Goal: Task Accomplishment & Management: Use online tool/utility

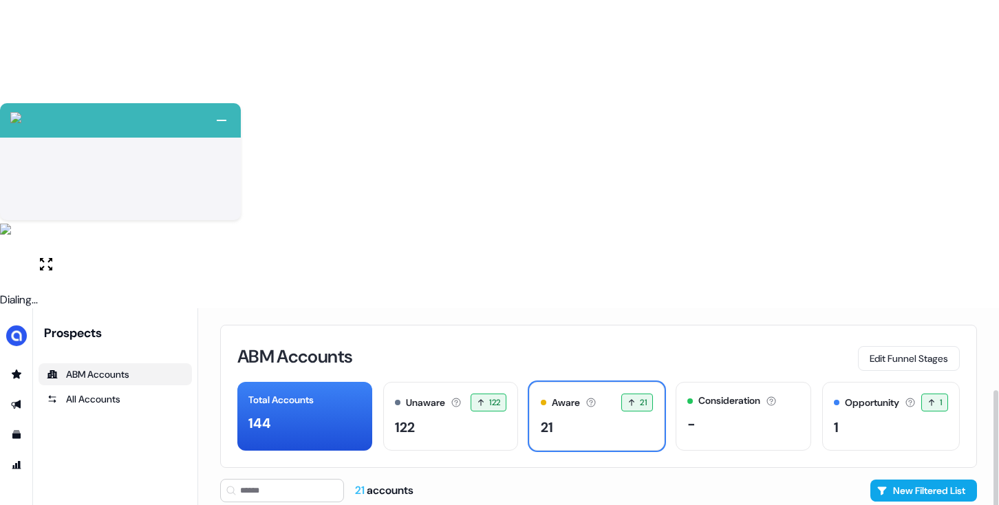
scroll to position [97, 0]
click at [110, 392] on div "All Accounts" at bounding box center [115, 399] width 137 height 14
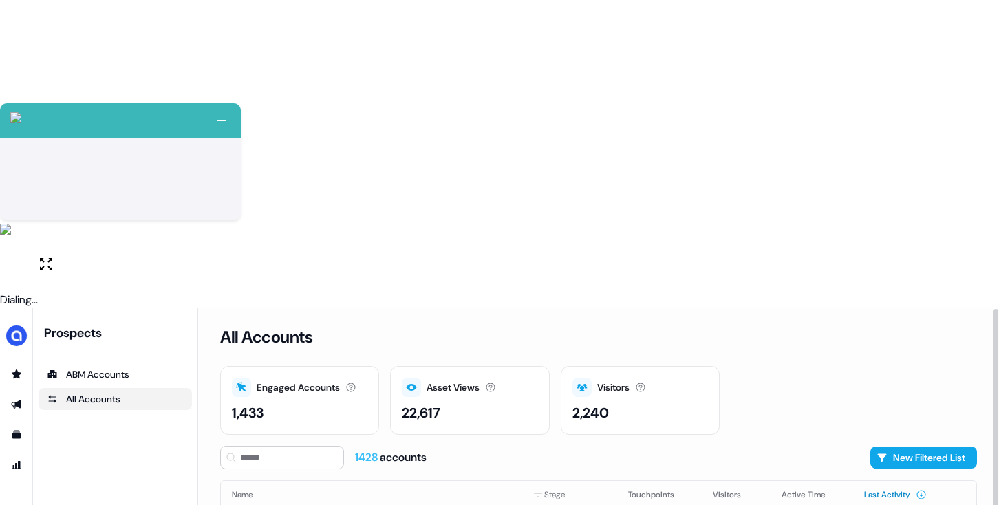
click at [879, 482] on button "Last Activity" at bounding box center [895, 494] width 63 height 25
click at [890, 482] on button "Last Activity" at bounding box center [895, 494] width 63 height 25
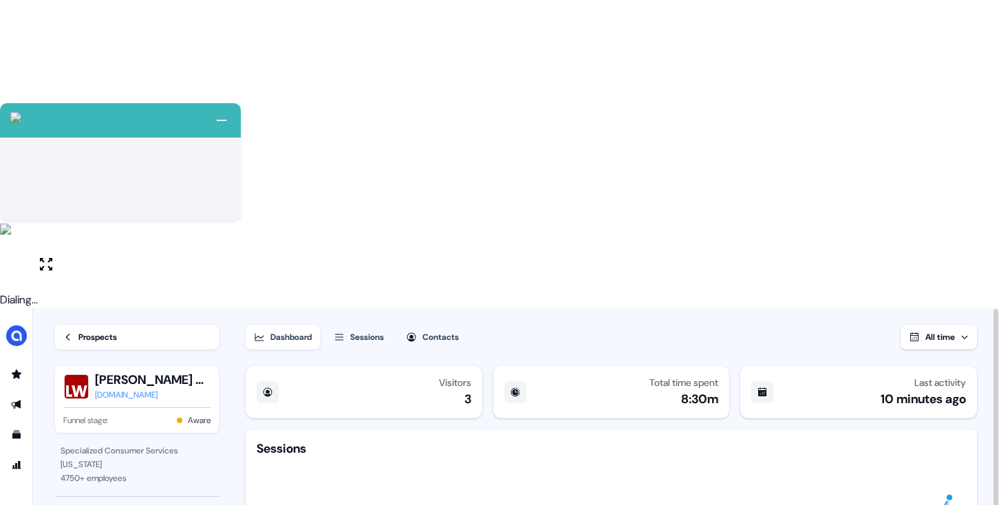
click at [352, 325] on button "Sessions" at bounding box center [358, 337] width 67 height 25
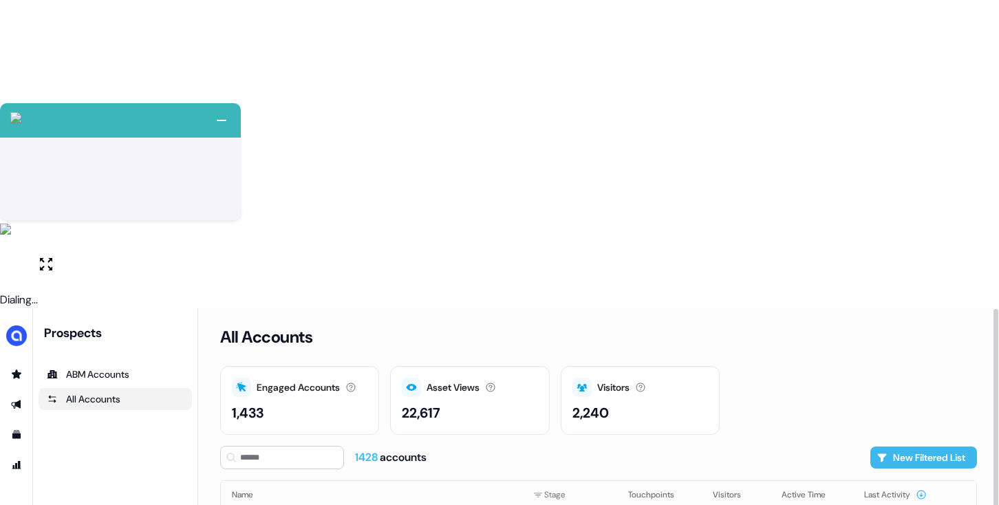
click at [902, 447] on button "New Filtered List" at bounding box center [923, 458] width 107 height 22
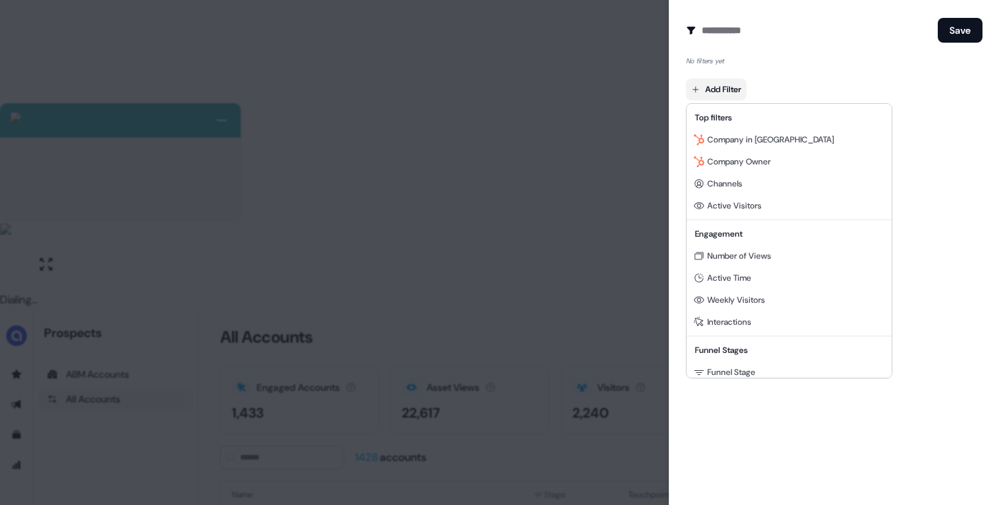
click at [692, 92] on body "+ Next Auto dialer paused! Go to your dialing tab to continue. 225 Paused" at bounding box center [499, 406] width 999 height 813
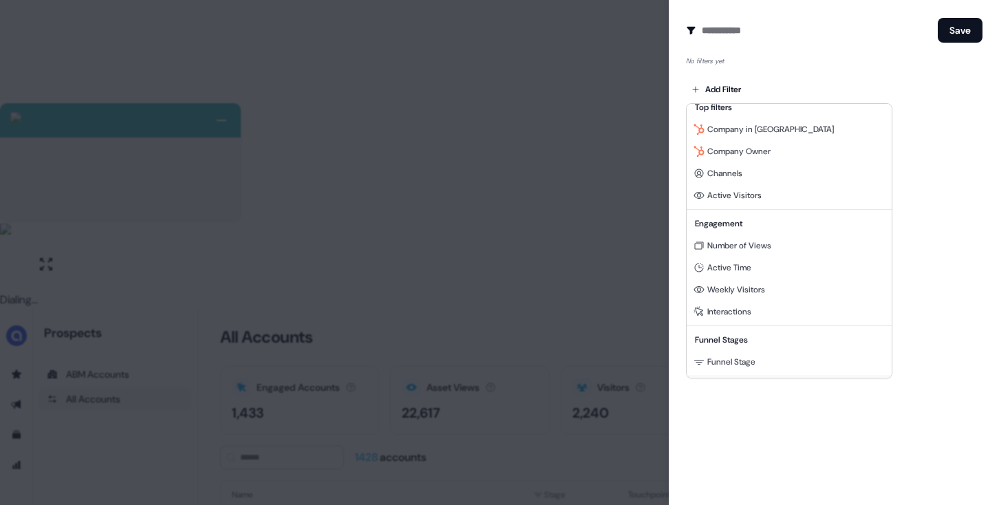
scroll to position [15, 0]
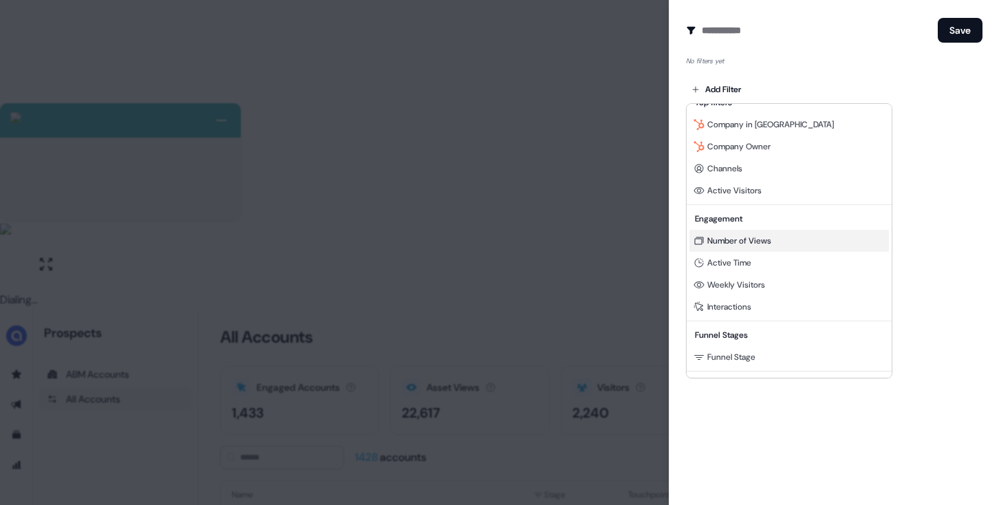
click at [740, 239] on span "Number of Views" at bounding box center [739, 240] width 64 height 11
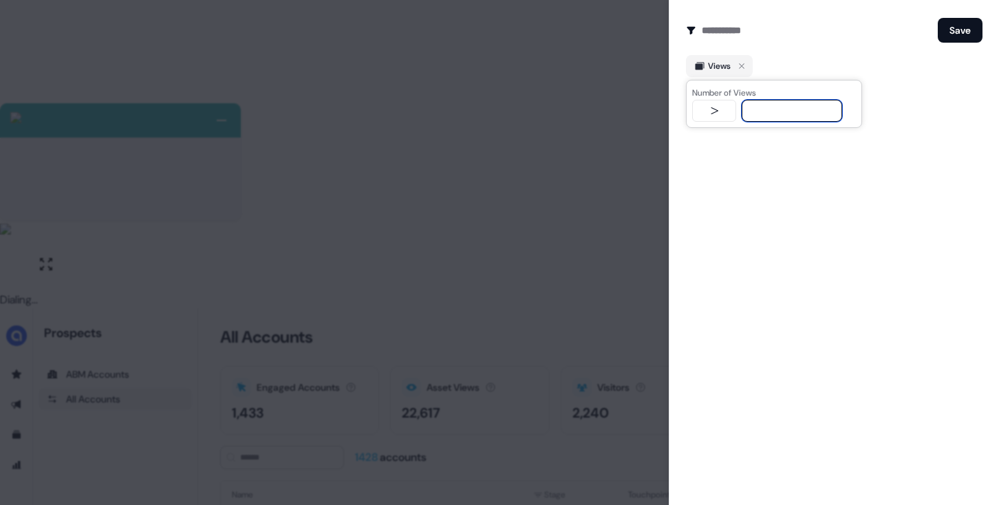
click at [709, 68] on span "Views" at bounding box center [719, 66] width 23 height 14
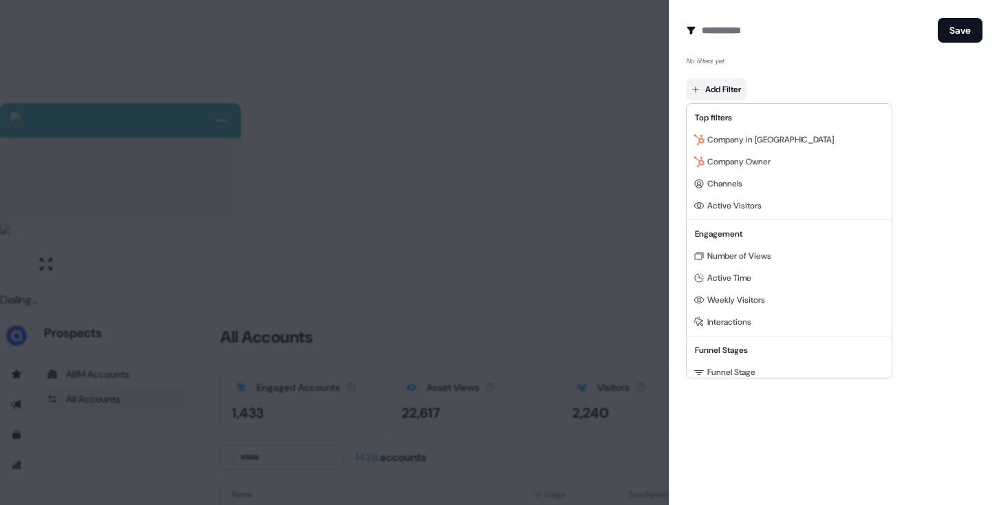
click at [720, 94] on body "+ Next Auto dialer paused! Go to your dialing tab to continue. 225 Paused" at bounding box center [499, 406] width 999 height 813
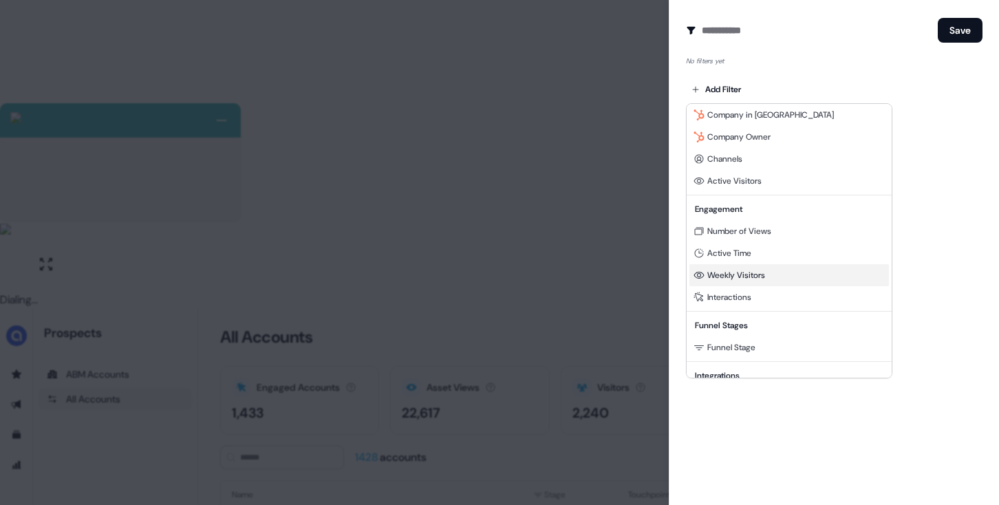
scroll to position [28, 0]
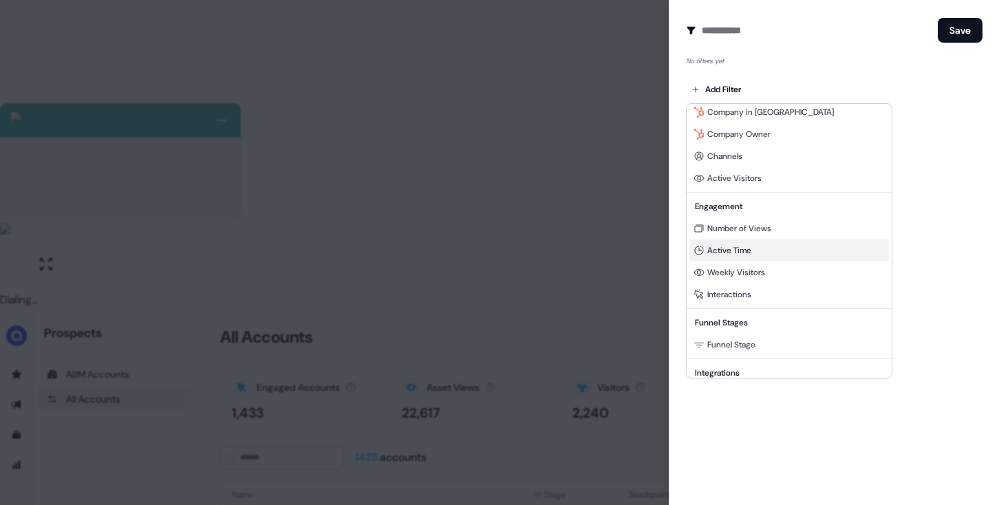
click at [747, 254] on span "Active Time" at bounding box center [729, 250] width 44 height 11
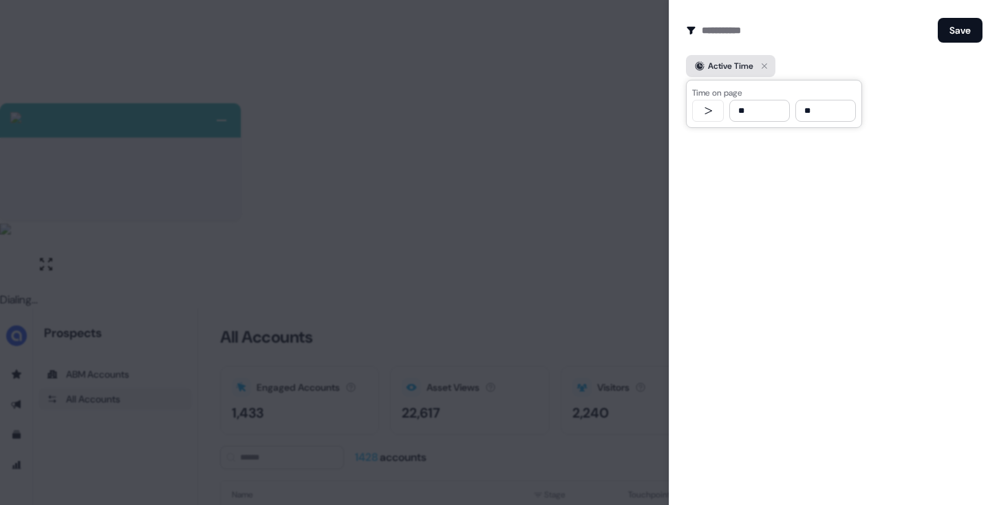
click at [708, 61] on div "Active Time" at bounding box center [730, 66] width 45 height 14
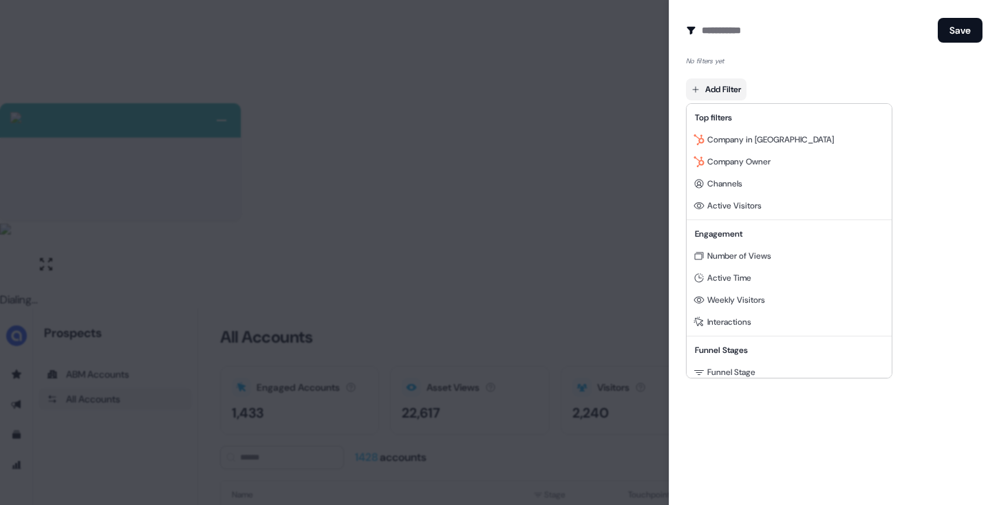
click at [730, 79] on body "+ Next Auto dialer paused! Go to your dialing tab to continue. 225 Paused" at bounding box center [499, 406] width 999 height 813
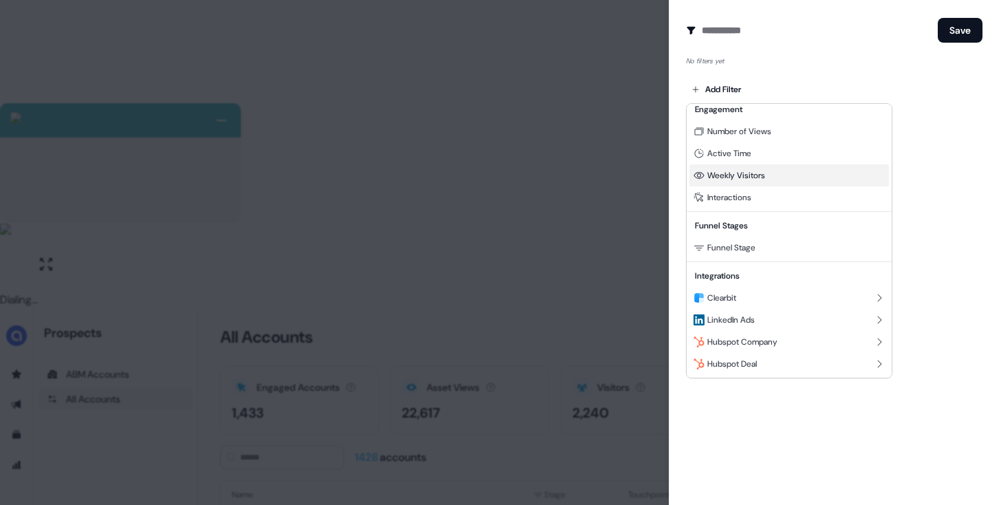
click at [751, 178] on span "Weekly Visitors" at bounding box center [736, 175] width 58 height 11
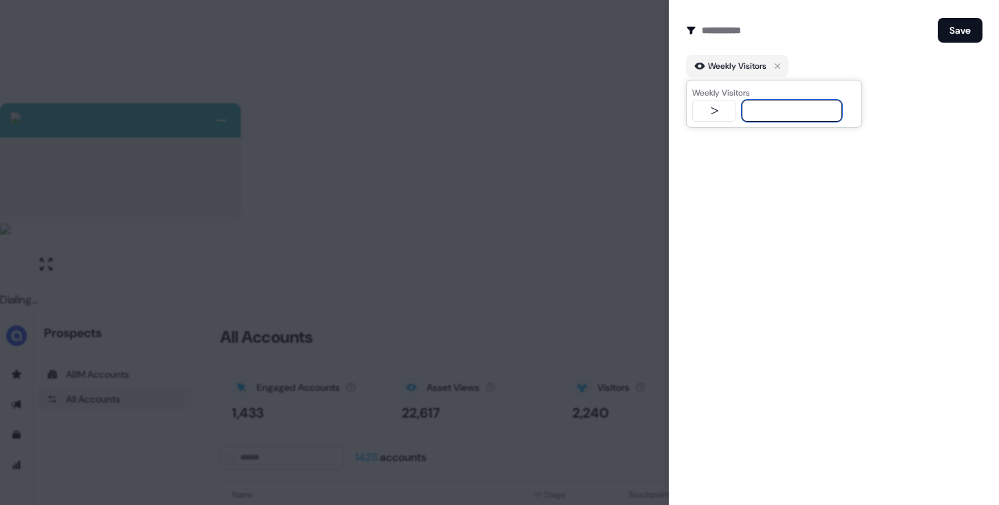
click at [758, 111] on input "text" at bounding box center [792, 111] width 100 height 22
click at [733, 65] on span "Weekly Visitors" at bounding box center [737, 66] width 58 height 14
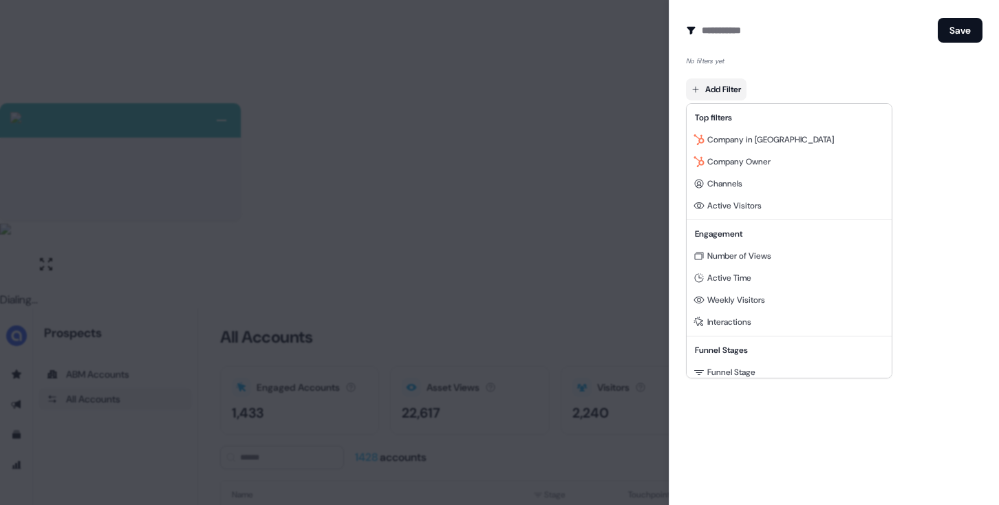
click at [735, 84] on body "+ Next Auto dialer paused! Go to your dialing tab to continue. 225 Paused" at bounding box center [499, 406] width 999 height 813
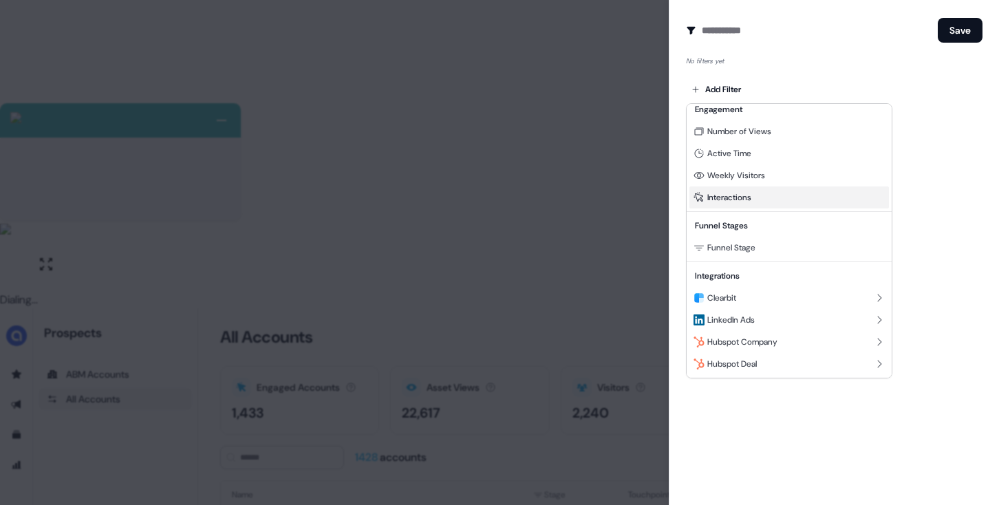
click at [738, 193] on span "Interactions" at bounding box center [729, 197] width 44 height 11
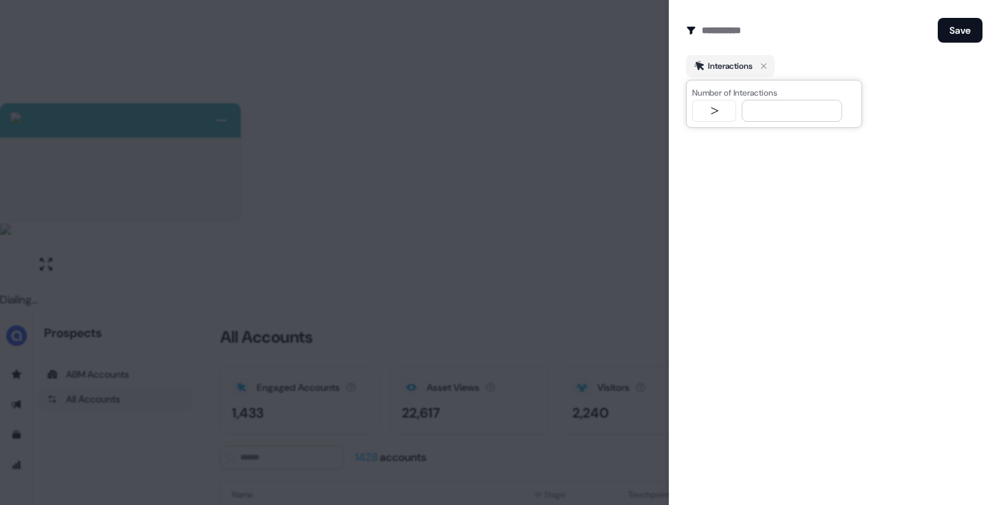
click at [808, 261] on div "Create Audience Filter Create a new audience by setting a name and configuring …" at bounding box center [834, 252] width 330 height 505
click at [541, 321] on div at bounding box center [499, 252] width 999 height 505
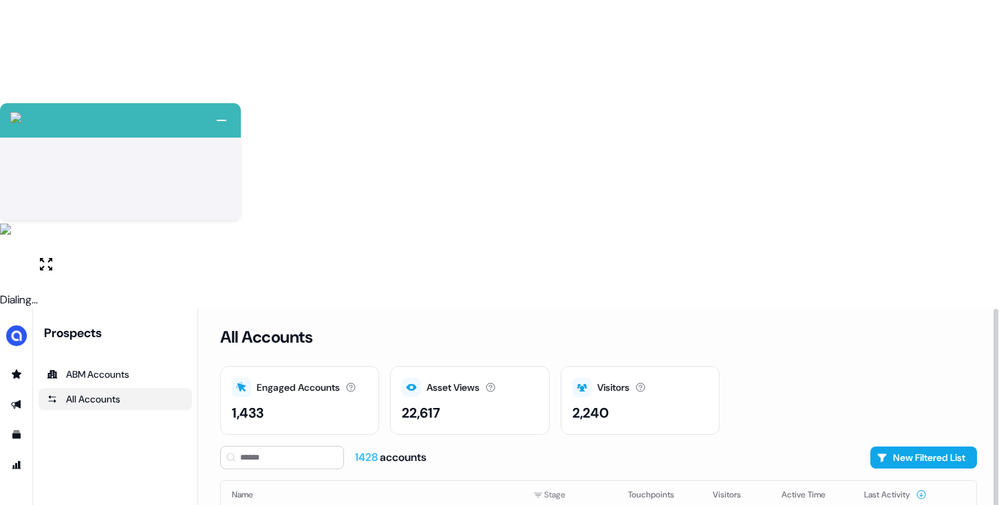
click at [793, 366] on div "Engaged Accounts Accounts that have interacted with an asset. 1,433 Asset Views…" at bounding box center [598, 400] width 757 height 69
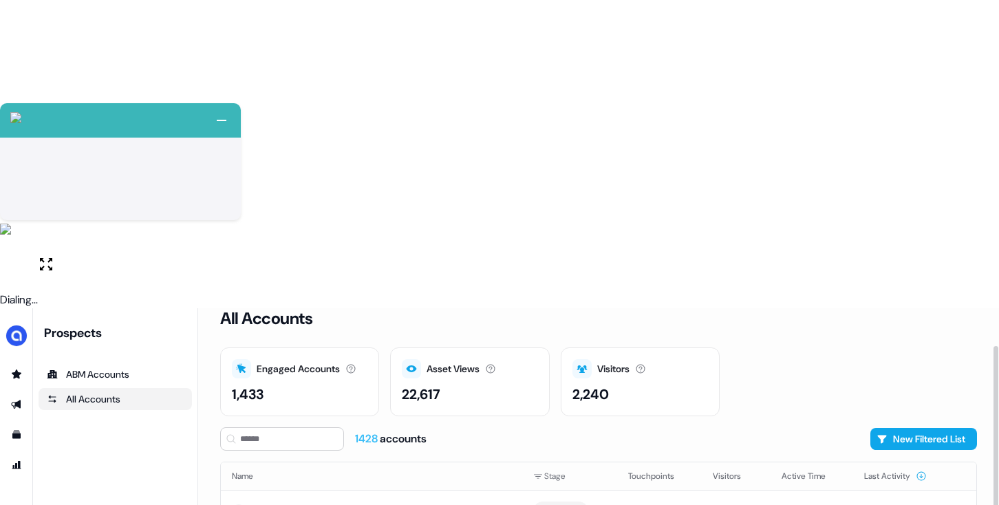
scroll to position [64, 0]
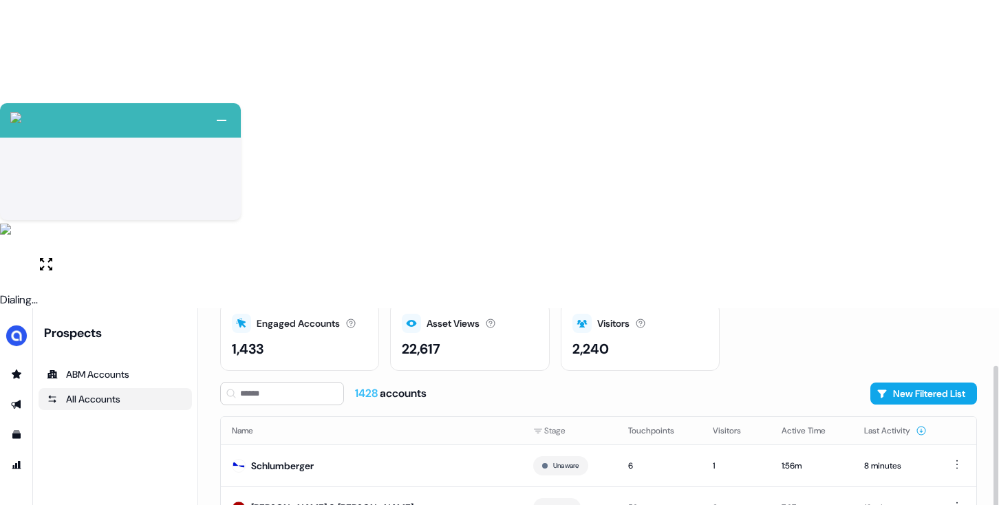
click at [634, 339] on div "2,240" at bounding box center [640, 349] width 136 height 21
click at [934, 383] on button "New Filtered List" at bounding box center [923, 394] width 107 height 22
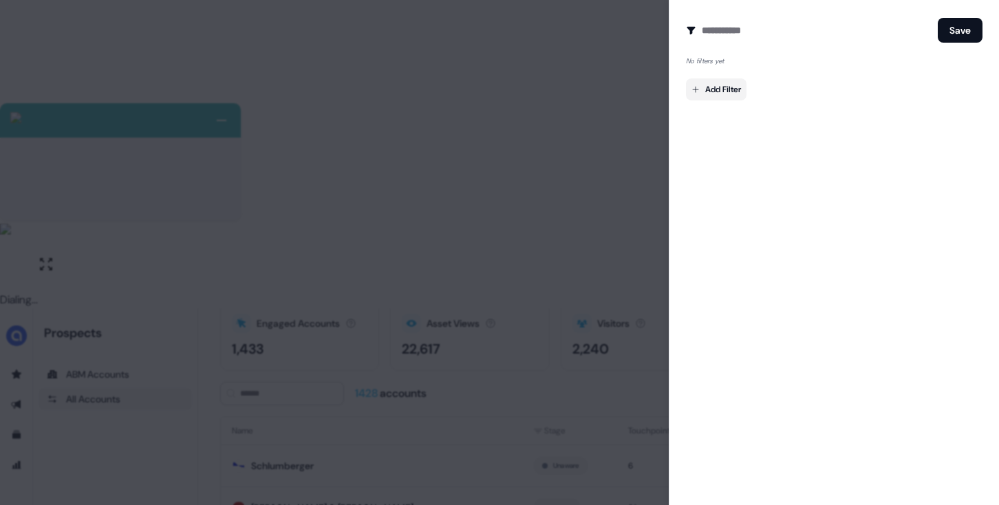
click at [722, 87] on body "+ Next Auto dialer paused! Go to your dialing tab to continue. 225 Paused" at bounding box center [499, 406] width 999 height 813
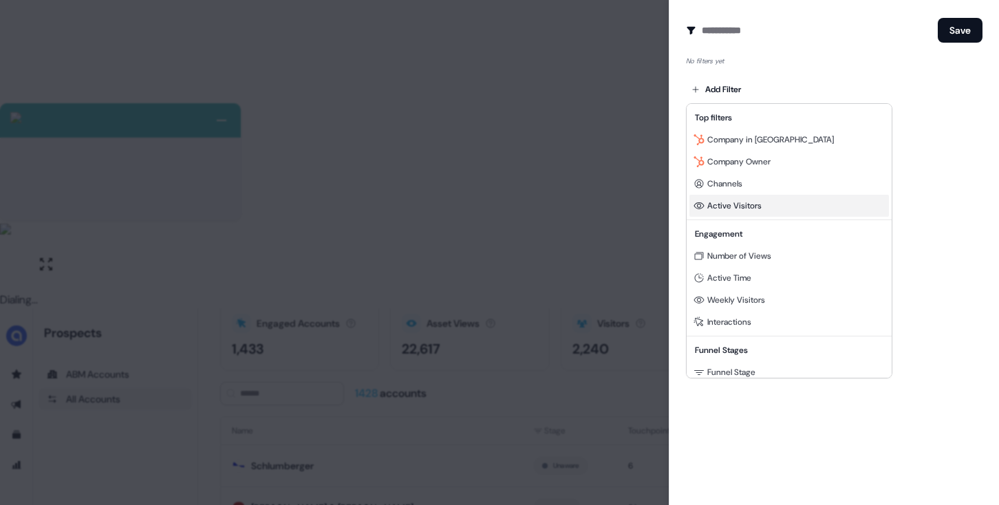
click at [761, 205] on span "Active Visitors" at bounding box center [734, 205] width 54 height 11
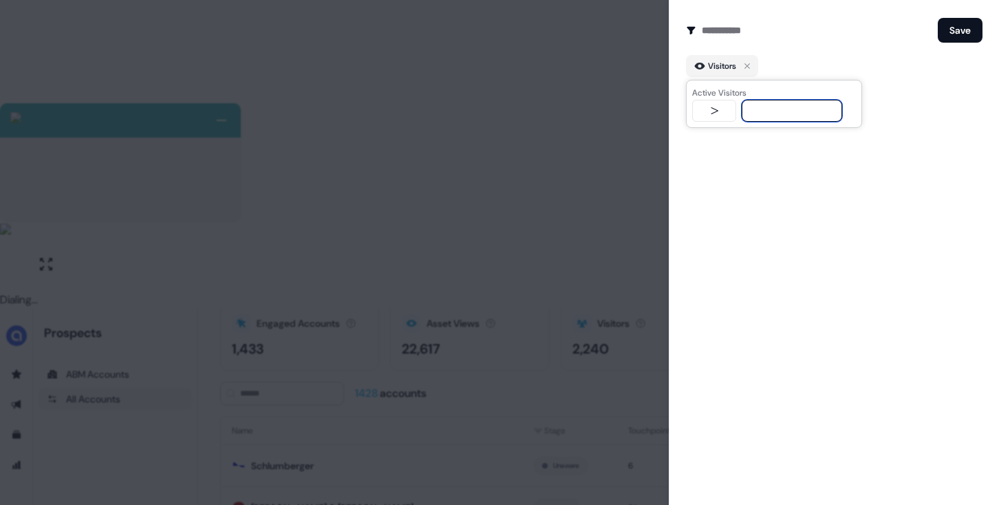
click at [775, 111] on input "text" at bounding box center [792, 111] width 100 height 22
type input "*"
click at [870, 145] on div "Create Audience Filter Create a new audience by setting a name and configuring …" at bounding box center [834, 252] width 330 height 505
click at [726, 106] on body "+ Next Auto dialer paused! Go to your dialing tab to continue. 225 Paused" at bounding box center [499, 406] width 999 height 813
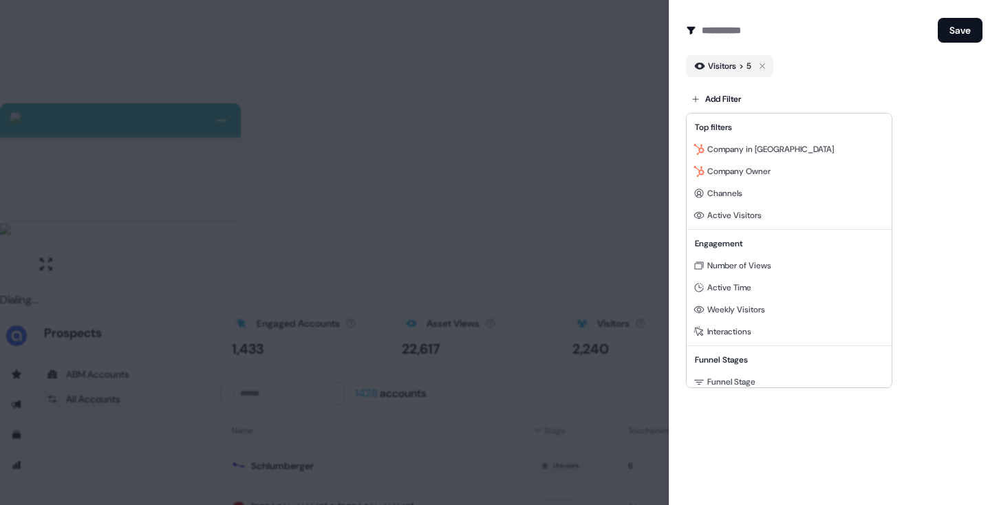
click at [959, 107] on div at bounding box center [499, 252] width 999 height 505
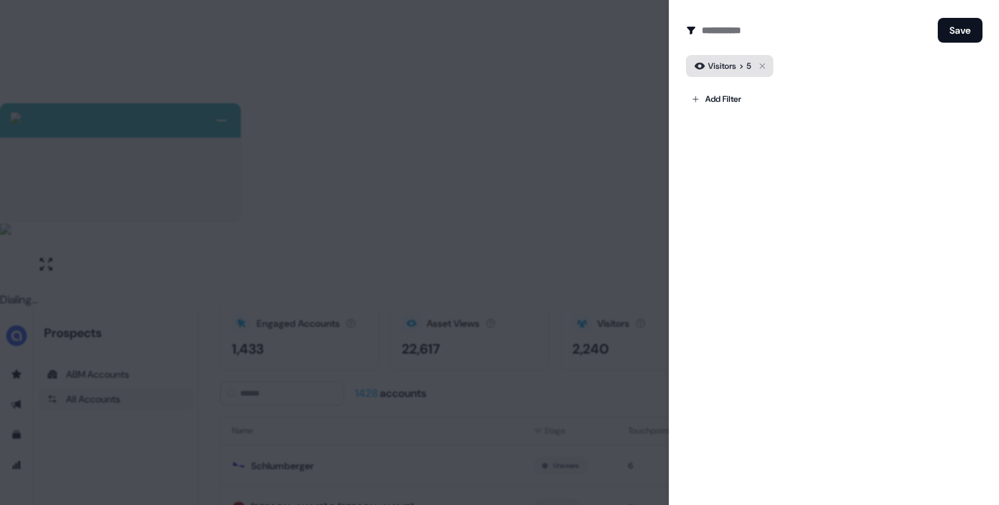
click at [759, 63] on icon "button" at bounding box center [762, 66] width 17 height 17
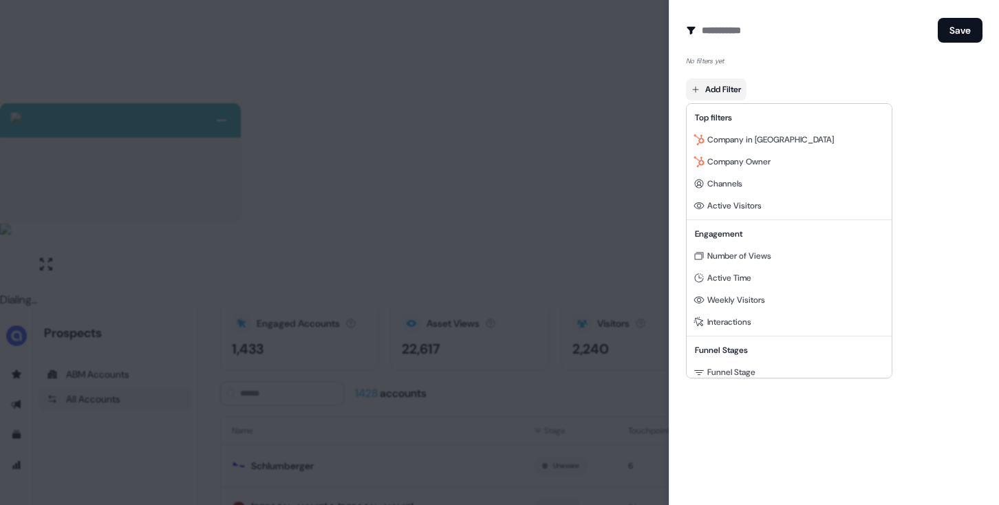
click at [740, 94] on body "+ Next Auto dialer paused! Go to your dialing tab to continue. 225 Paused" at bounding box center [499, 406] width 999 height 813
click at [766, 198] on div "Active Visitors" at bounding box center [789, 206] width 200 height 22
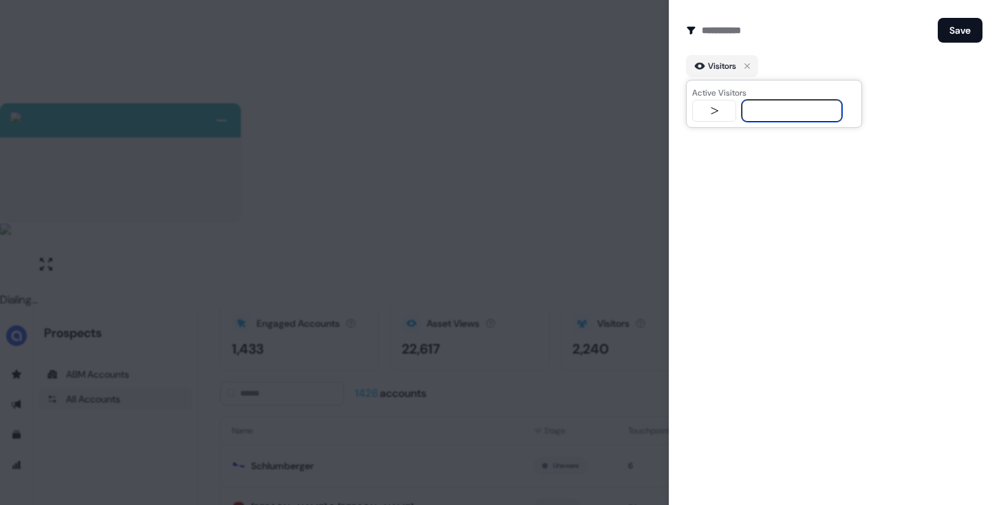
click at [827, 108] on input "text" at bounding box center [792, 111] width 100 height 22
type input "*"
click at [810, 171] on div "Create Audience Filter Create a new audience by setting a name and configuring …" at bounding box center [834, 252] width 330 height 505
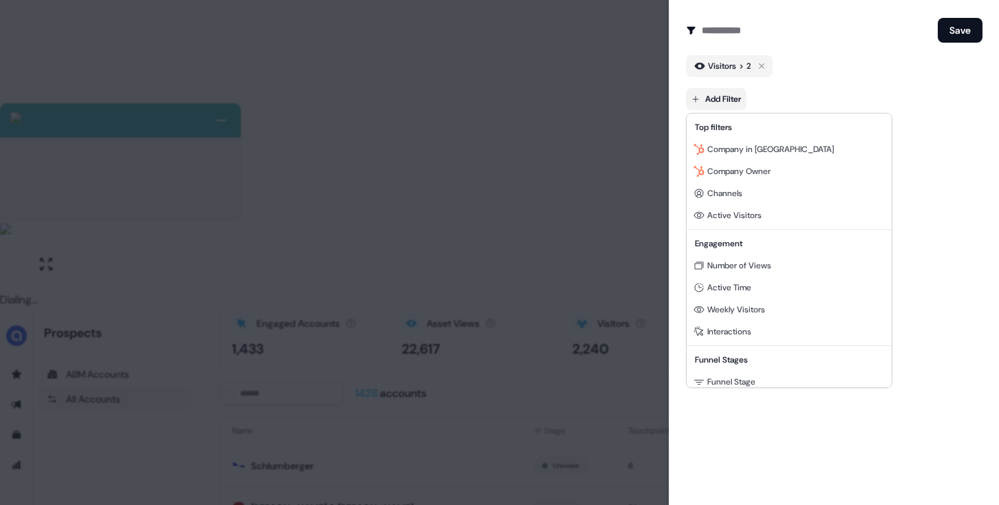
click at [708, 101] on body "+ Next Auto dialer paused! Go to your dialing tab to continue. 225 Paused" at bounding box center [499, 406] width 999 height 813
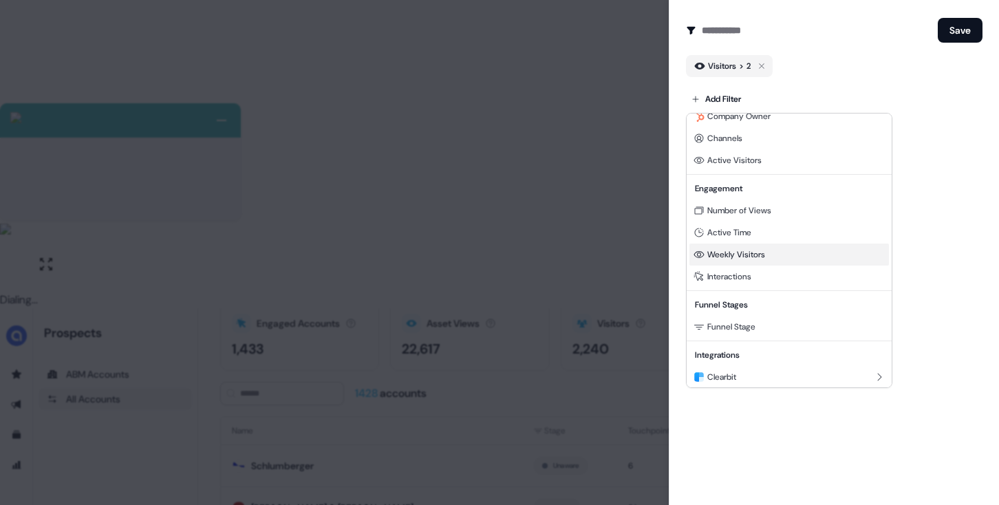
scroll to position [82, 0]
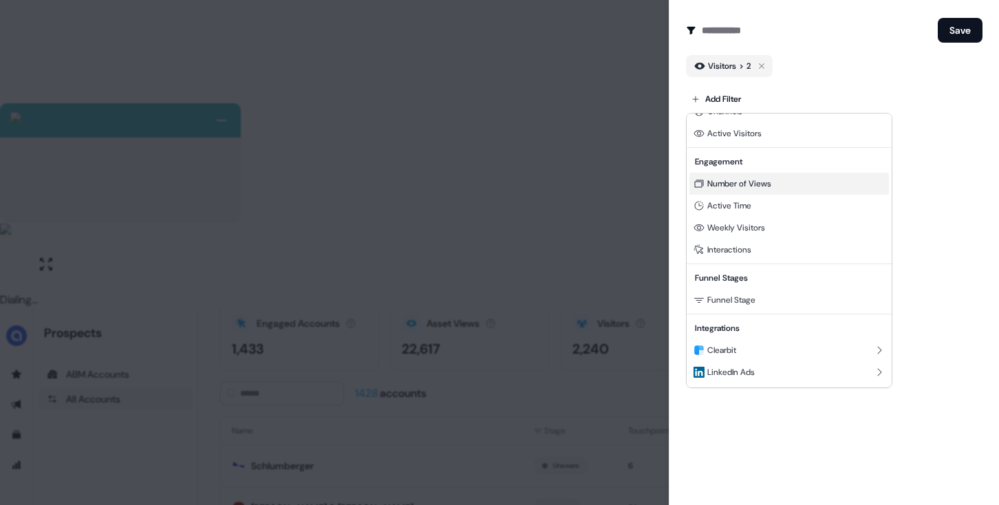
click at [799, 185] on div "Number of Views" at bounding box center [789, 184] width 200 height 22
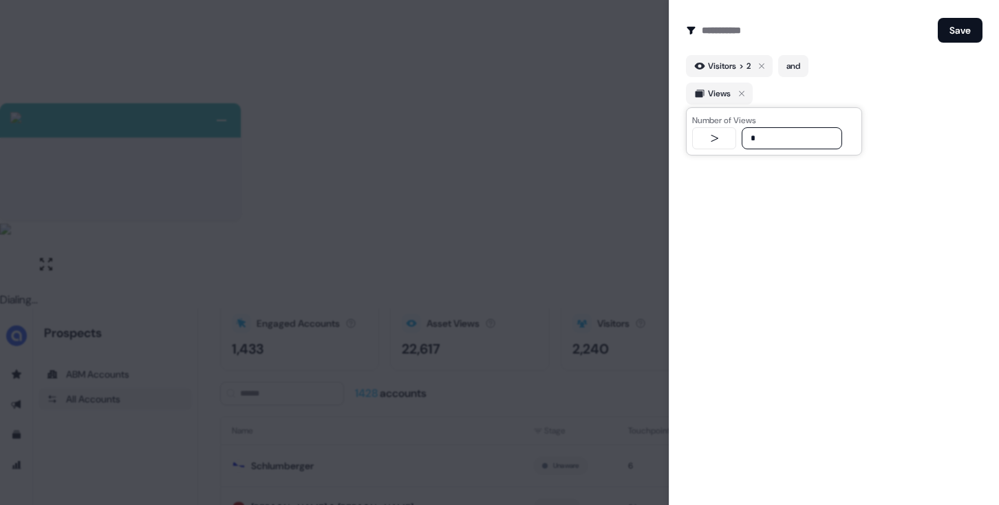
type input "*"
drag, startPoint x: 819, startPoint y: 268, endPoint x: 789, endPoint y: 193, distance: 81.3
click at [819, 268] on div "Create Audience Filter Create a new audience by setting a name and configuring …" at bounding box center [834, 252] width 330 height 505
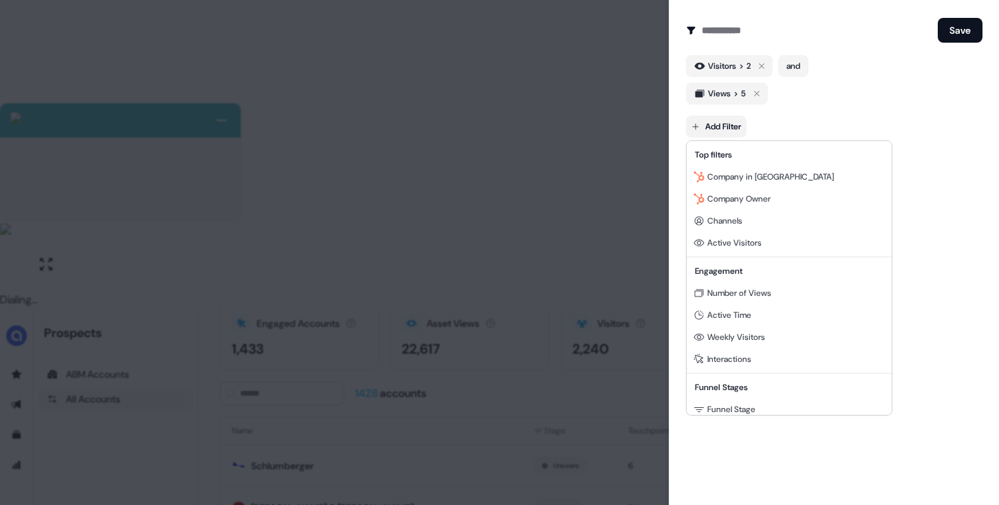
click at [719, 116] on body "+ Next Auto dialer paused! Go to your dialing tab to continue. 225 Paused" at bounding box center [499, 406] width 999 height 813
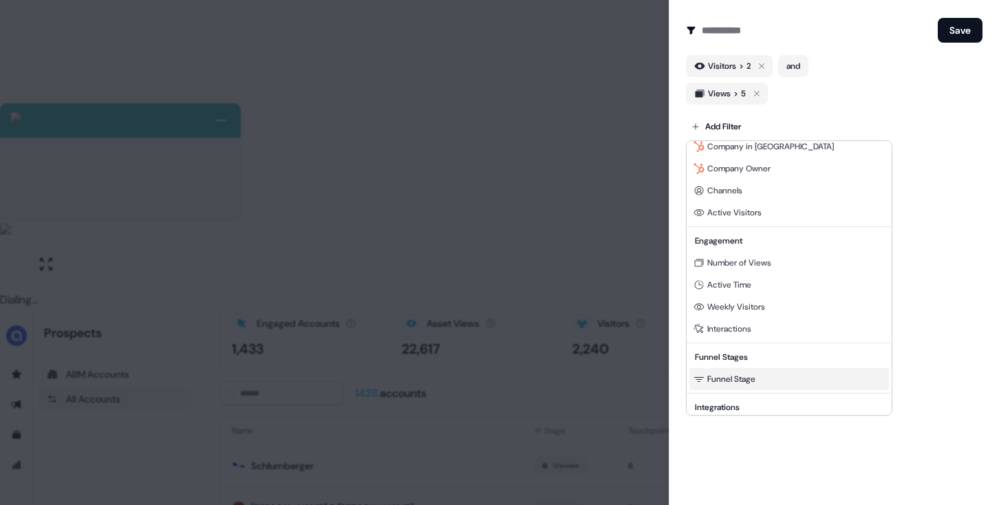
scroll to position [55, 0]
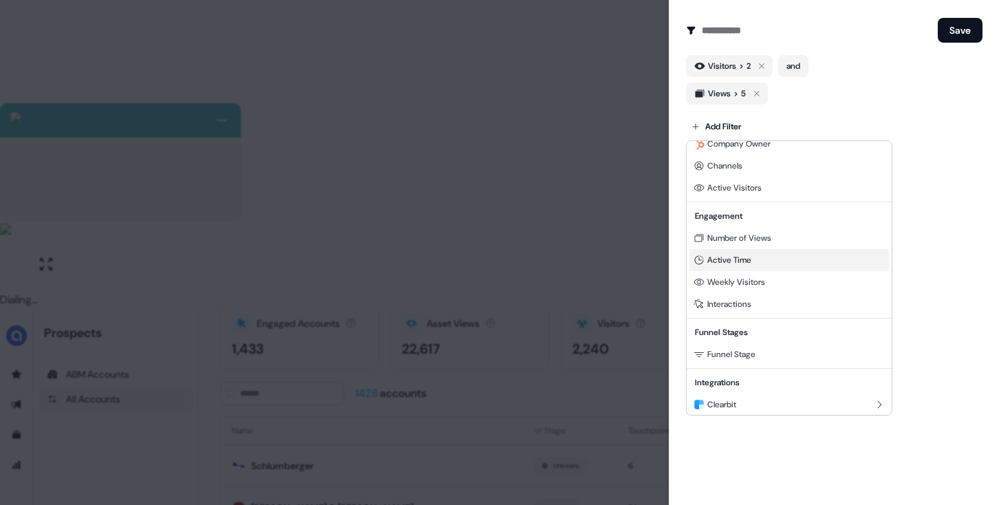
click at [747, 263] on span "Active Time" at bounding box center [729, 260] width 44 height 11
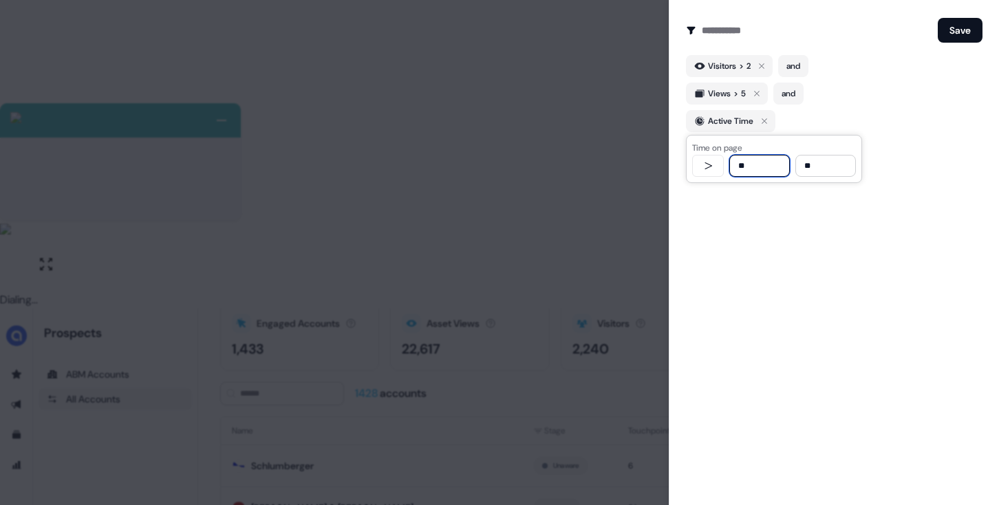
drag, startPoint x: 760, startPoint y: 167, endPoint x: 704, endPoint y: 165, distance: 56.5
click at [704, 165] on div "********* ********* ** **" at bounding box center [774, 166] width 164 height 22
click at [773, 164] on input "**" at bounding box center [759, 166] width 61 height 22
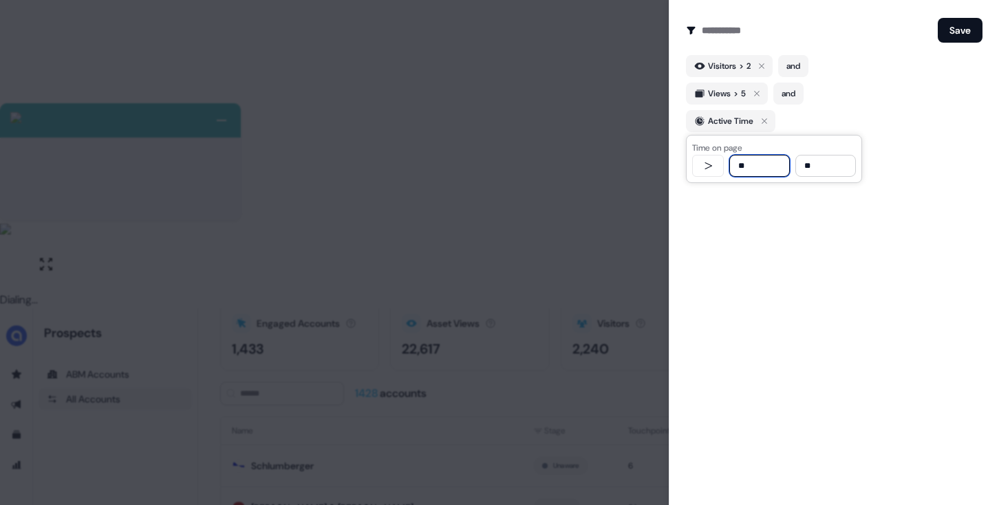
type input "**"
click at [815, 272] on div "Create Audience Filter Create a new audience by setting a name and configuring …" at bounding box center [834, 252] width 330 height 505
click at [727, 151] on body "+ Next Auto dialer paused! Go to your dialing tab to continue. 225 Paused" at bounding box center [499, 406] width 999 height 813
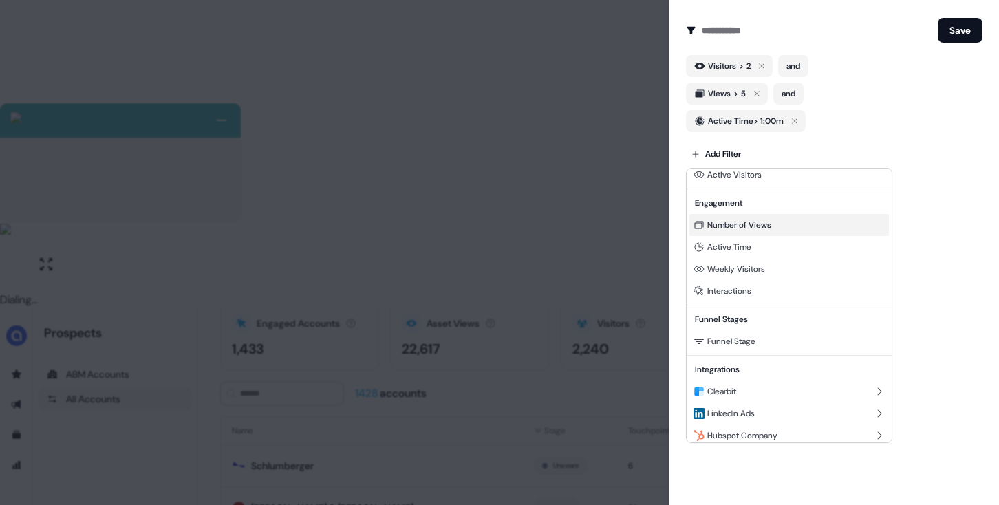
scroll to position [116, 0]
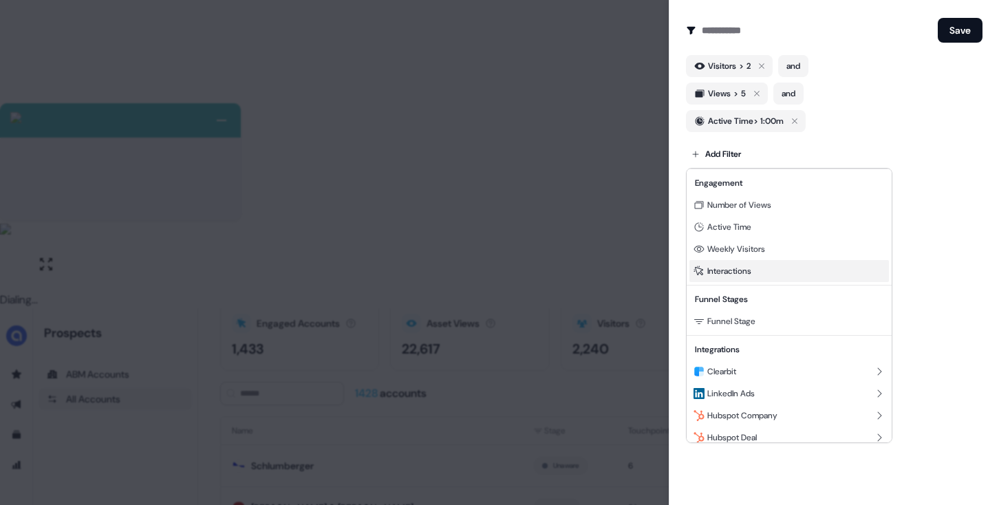
click at [823, 275] on div "Interactions" at bounding box center [789, 271] width 200 height 22
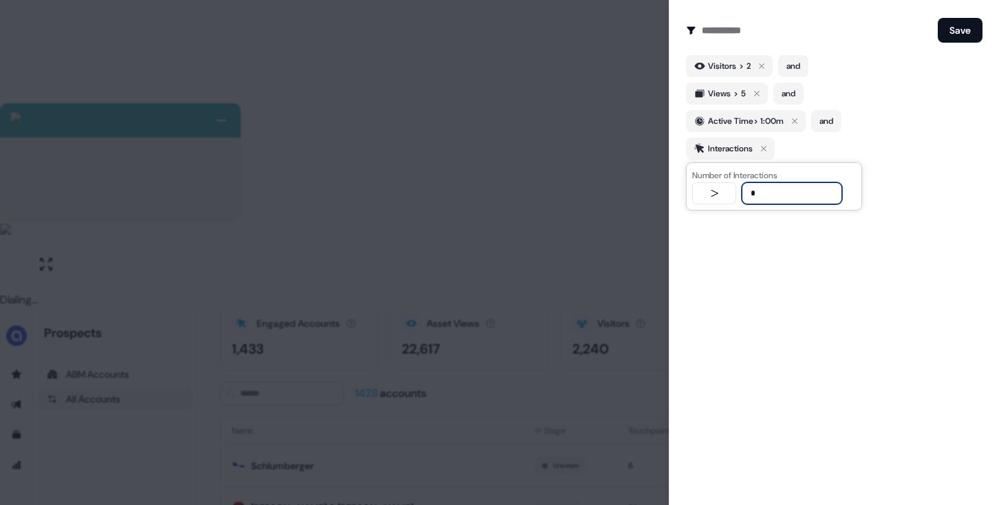
type input "*"
click at [941, 191] on div "Add Filter" at bounding box center [834, 179] width 297 height 28
click at [963, 36] on button "Save" at bounding box center [960, 30] width 45 height 25
click at [956, 33] on button "Save" at bounding box center [960, 30] width 45 height 25
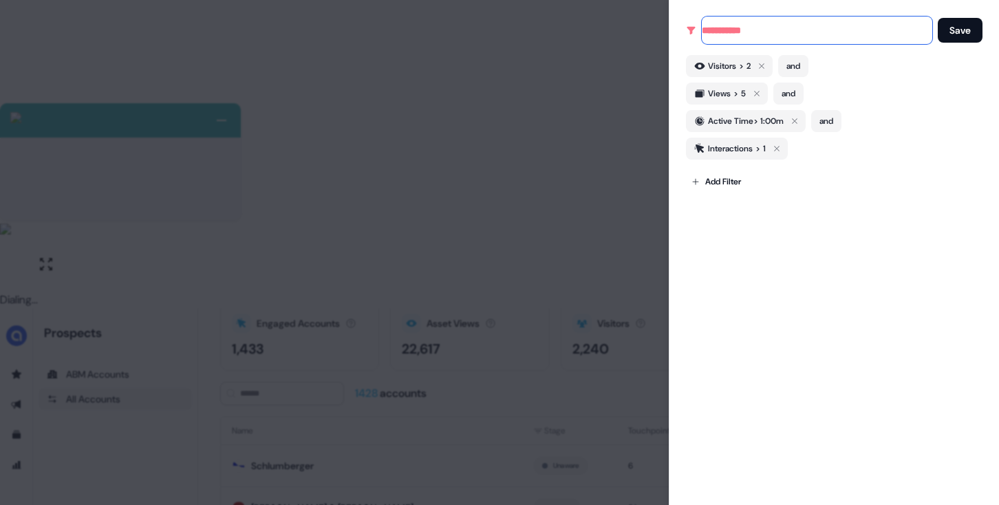
click at [709, 32] on input at bounding box center [817, 31] width 231 height 28
type input "******"
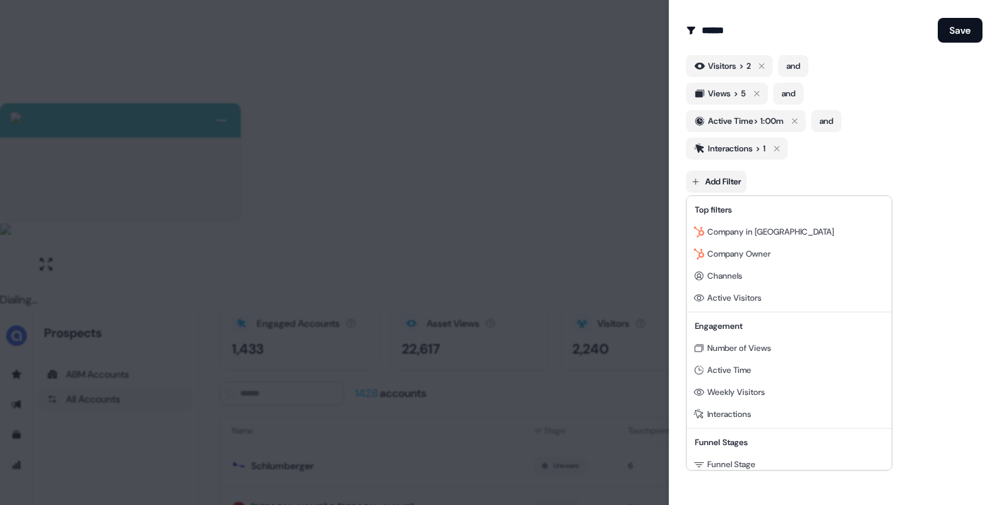
click at [740, 180] on body "+ Next Auto dialer paused! Go to your dialing tab to continue. 225 Paused" at bounding box center [499, 406] width 999 height 813
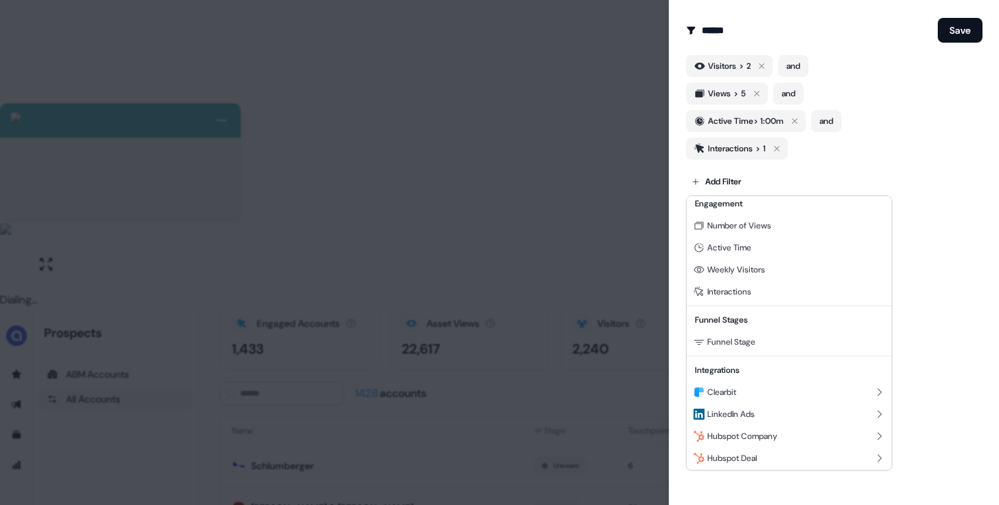
scroll to position [125, 0]
click at [965, 26] on div at bounding box center [499, 252] width 999 height 505
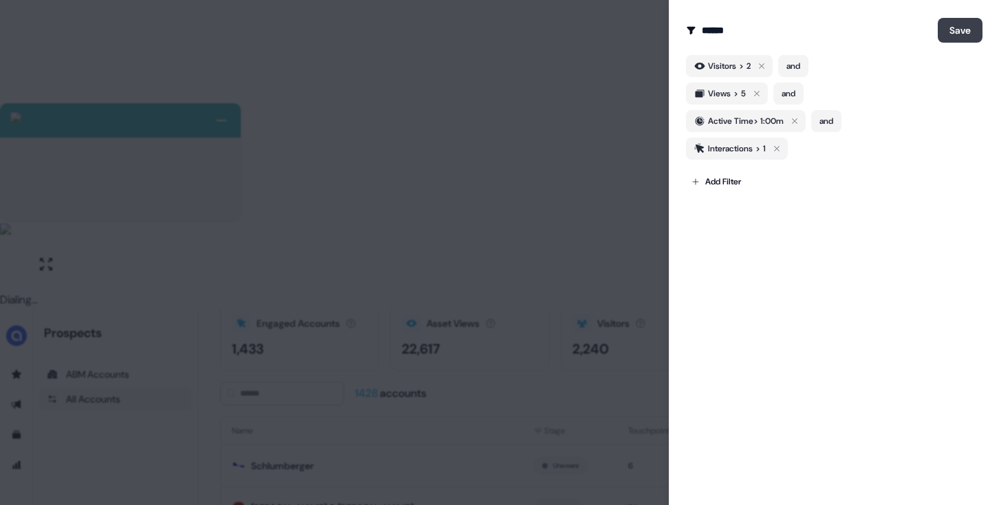
click at [963, 29] on button "Save" at bounding box center [960, 30] width 45 height 25
